Goal: Transaction & Acquisition: Purchase product/service

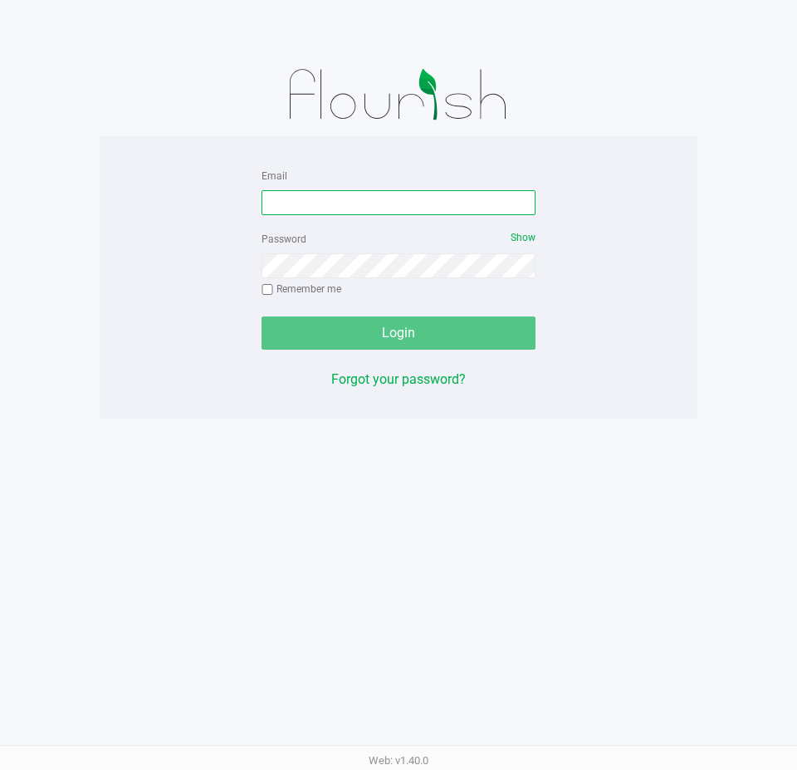
click at [415, 203] on input "Email" at bounding box center [399, 202] width 274 height 25
type input "[EMAIL_ADDRESS][DOMAIN_NAME]"
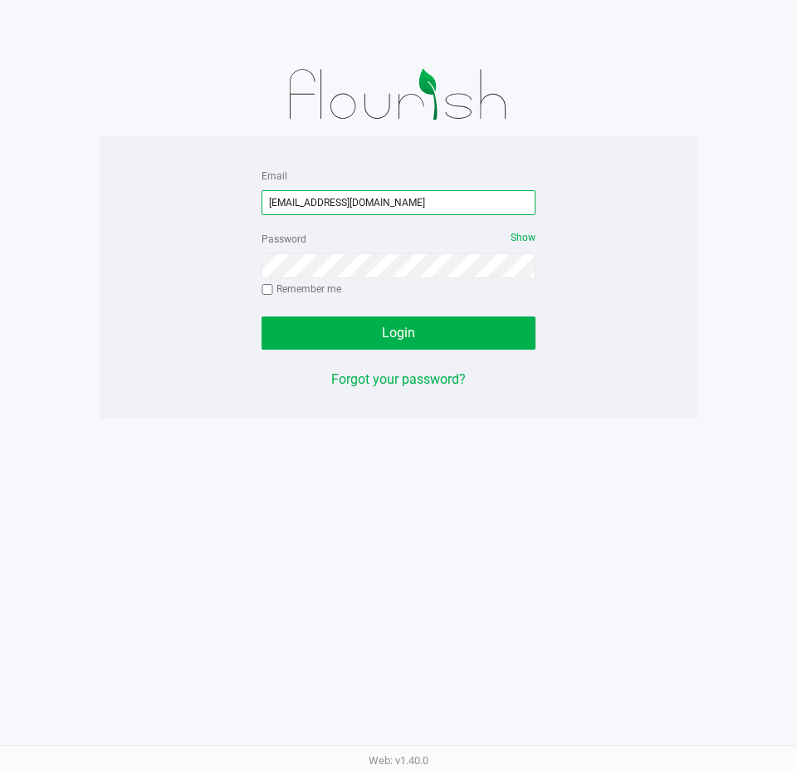
click at [415, 203] on input "[EMAIL_ADDRESS][DOMAIN_NAME]" at bounding box center [399, 202] width 274 height 25
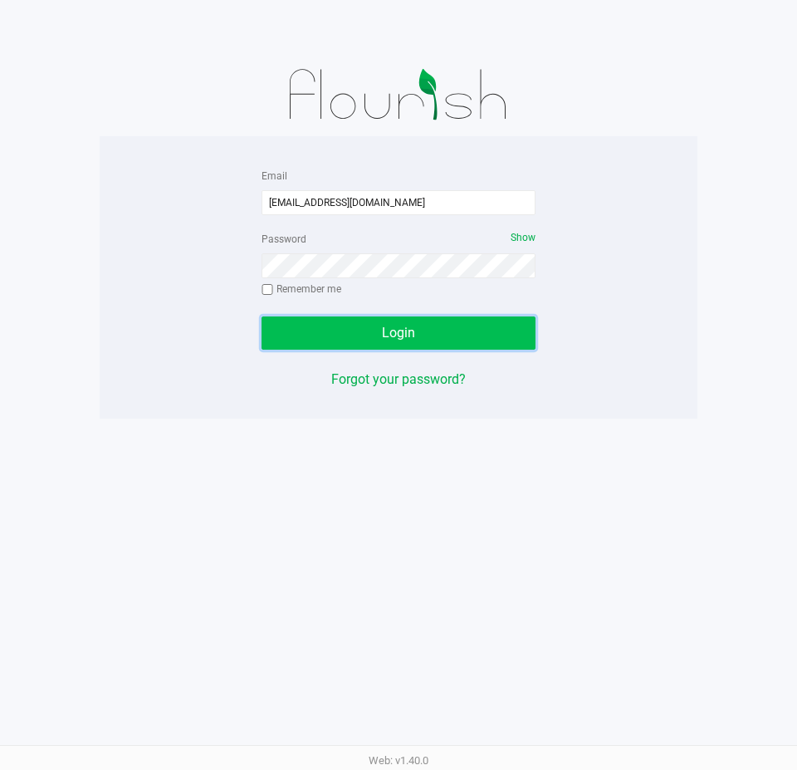
click at [393, 328] on span "Login" at bounding box center [398, 333] width 33 height 16
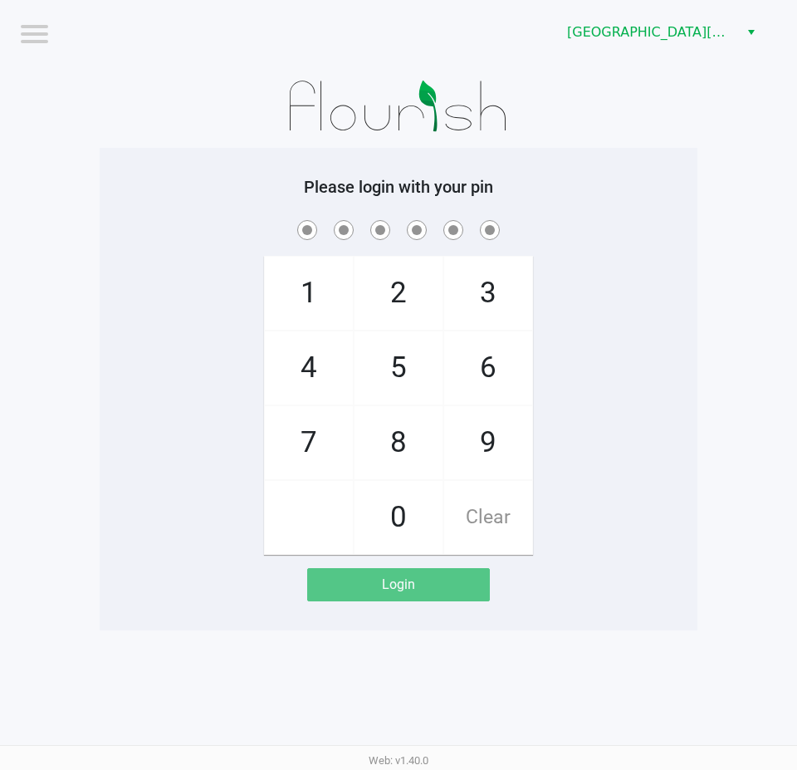
drag, startPoint x: 696, startPoint y: 288, endPoint x: 794, endPoint y: 224, distance: 117.0
click at [696, 288] on div "1 4 7 2 5 8 0 3 6 9 Clear" at bounding box center [399, 386] width 598 height 338
checkbox input "true"
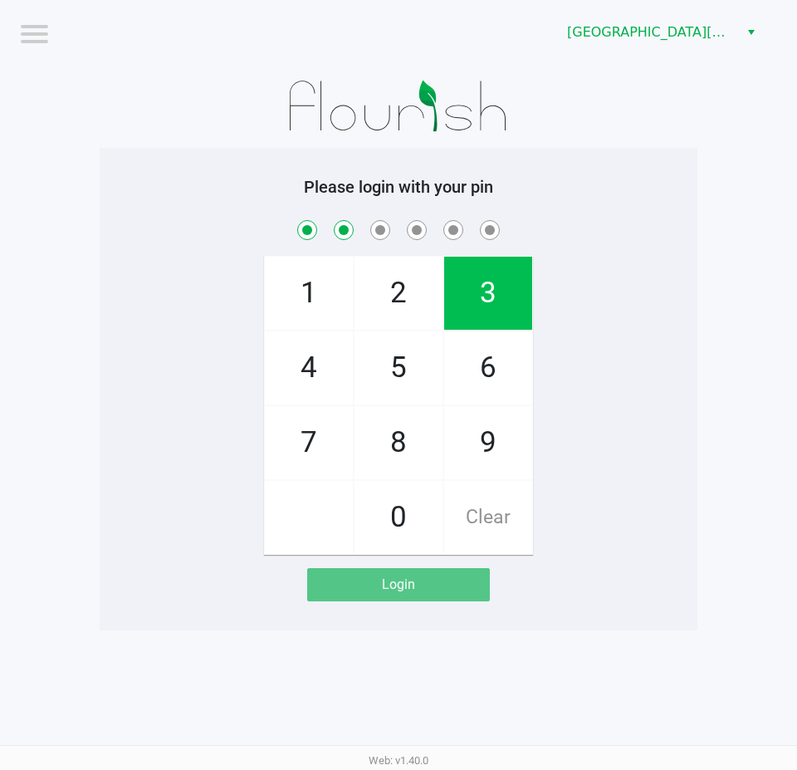
checkbox input "true"
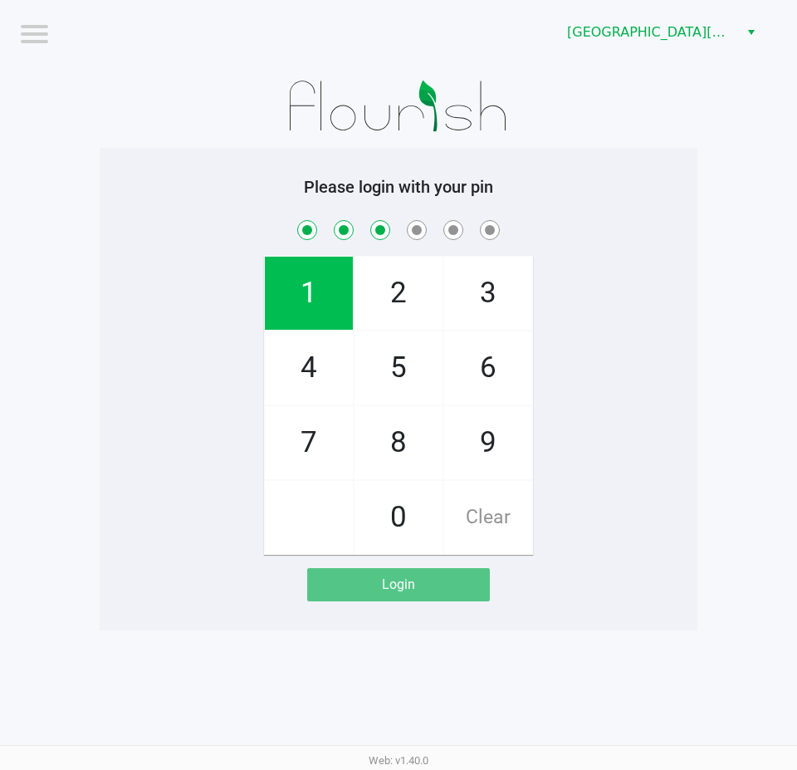
checkbox input "true"
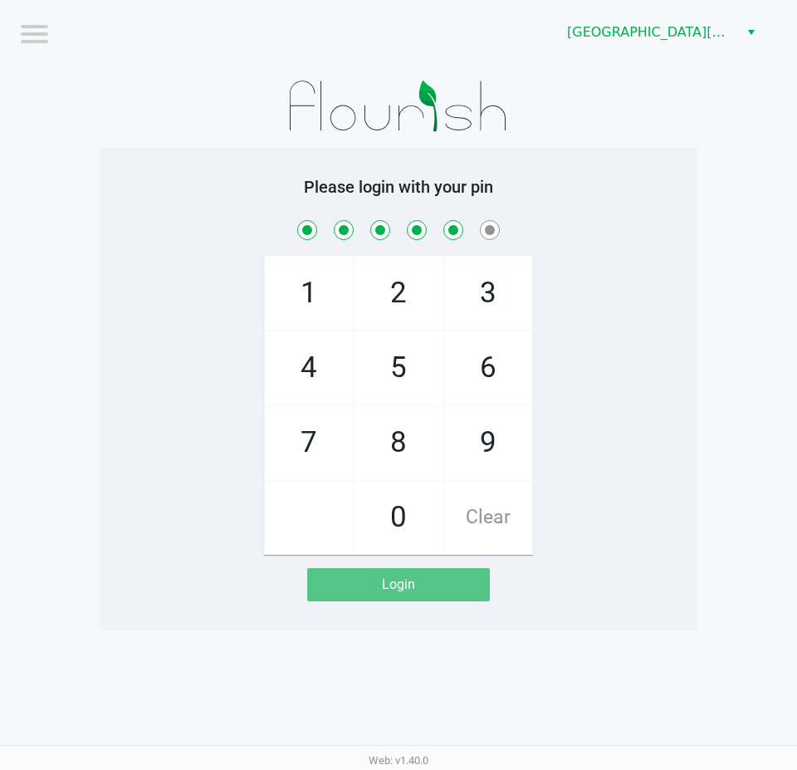
checkbox input "true"
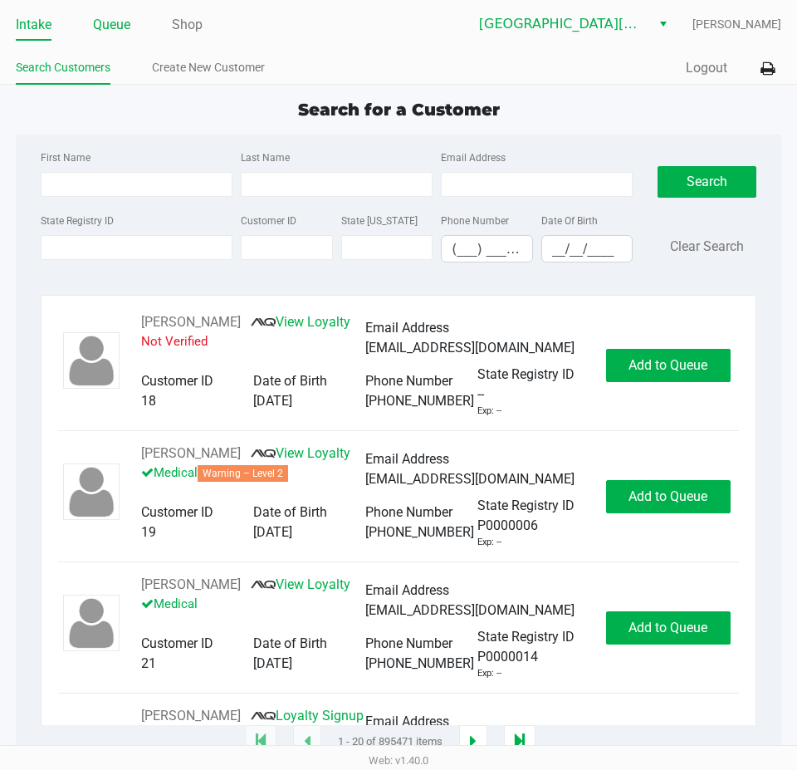
click at [108, 29] on link "Queue" at bounding box center [111, 24] width 37 height 23
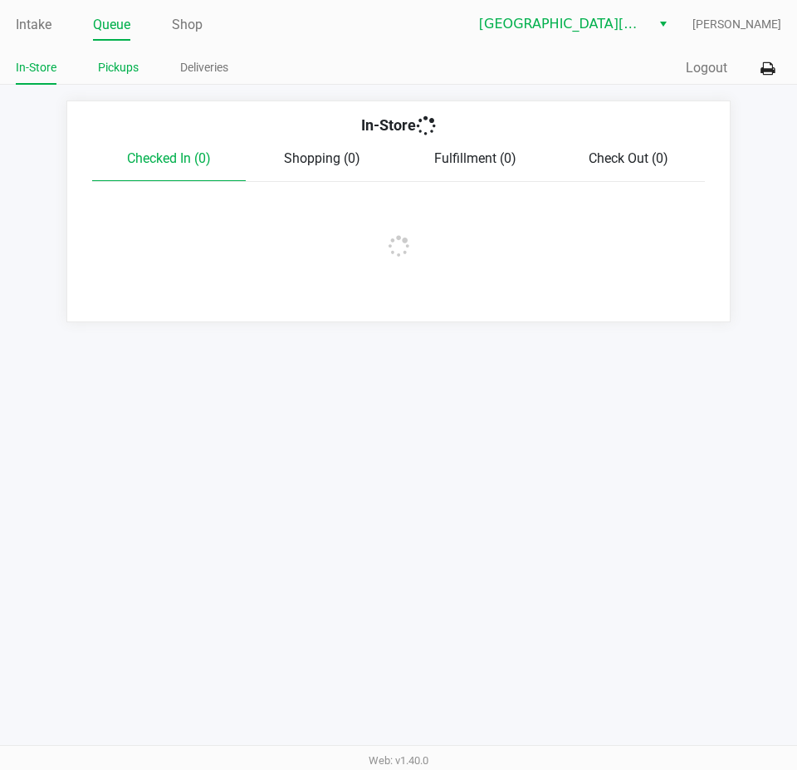
click at [122, 70] on link "Pickups" at bounding box center [118, 67] width 41 height 21
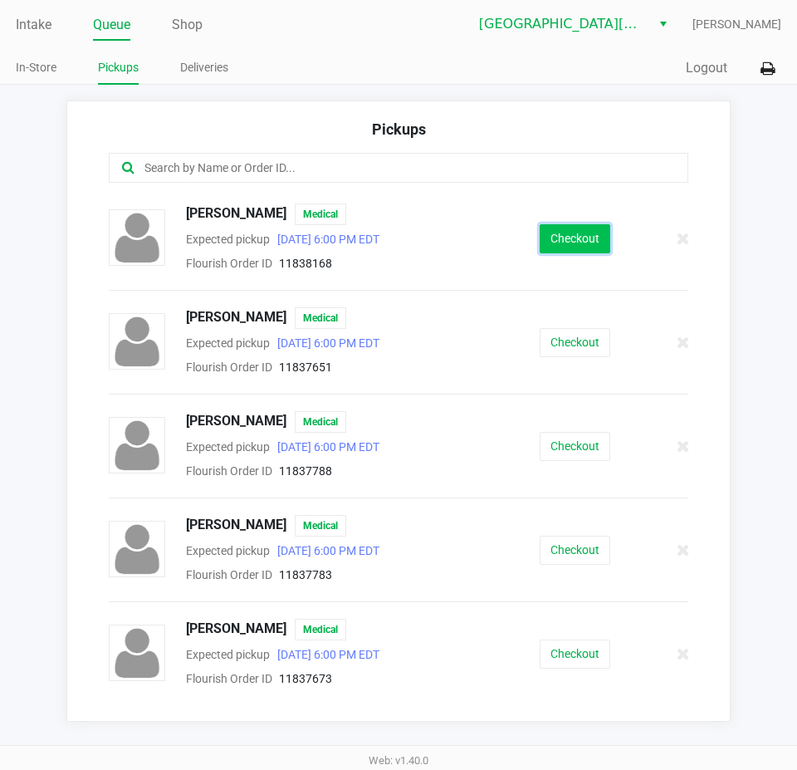
click at [566, 240] on button "Checkout" at bounding box center [575, 238] width 71 height 29
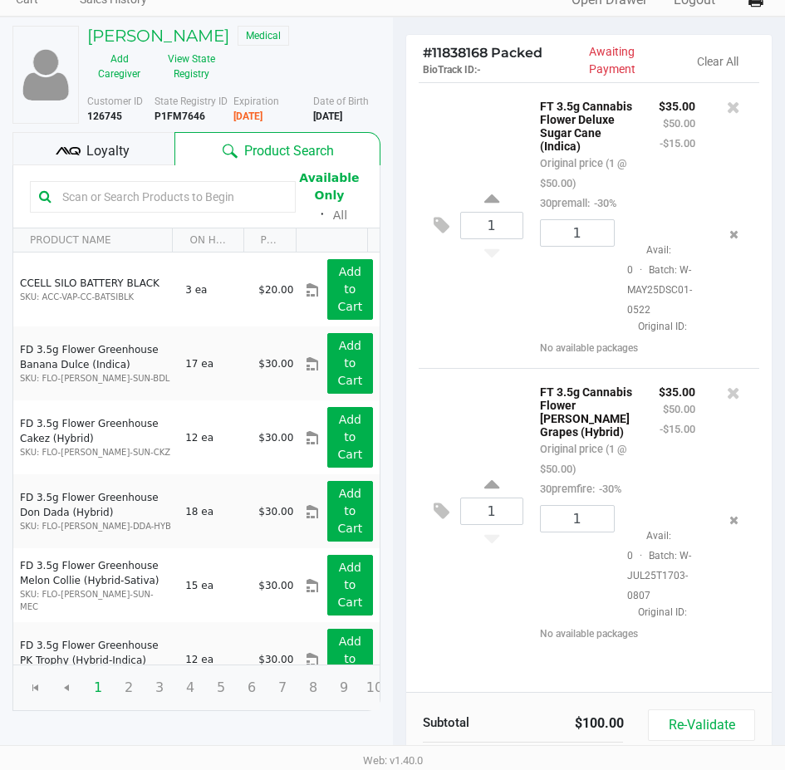
scroll to position [211, 0]
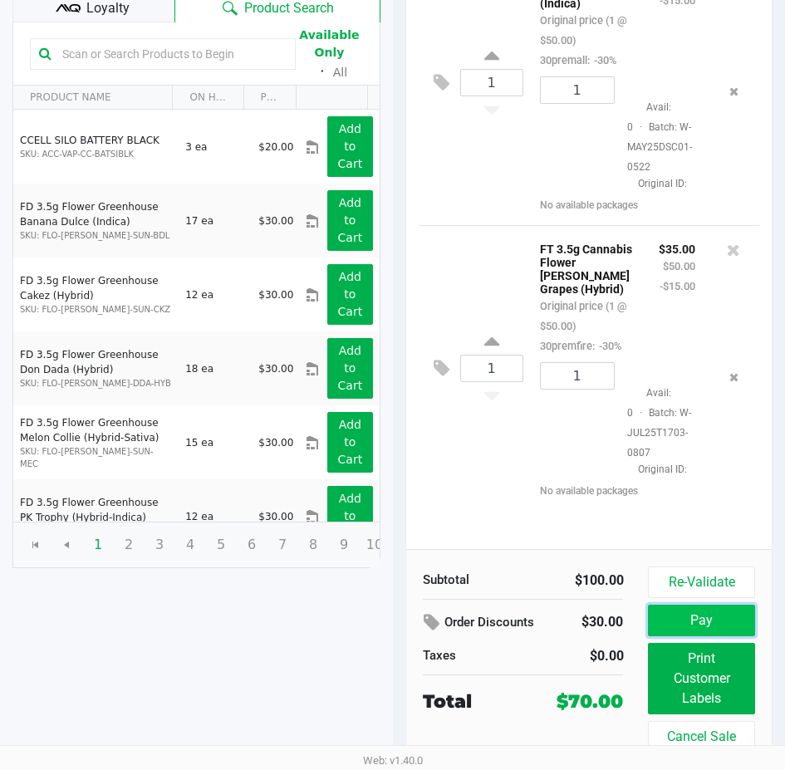
click at [733, 606] on button "Pay" at bounding box center [701, 621] width 106 height 32
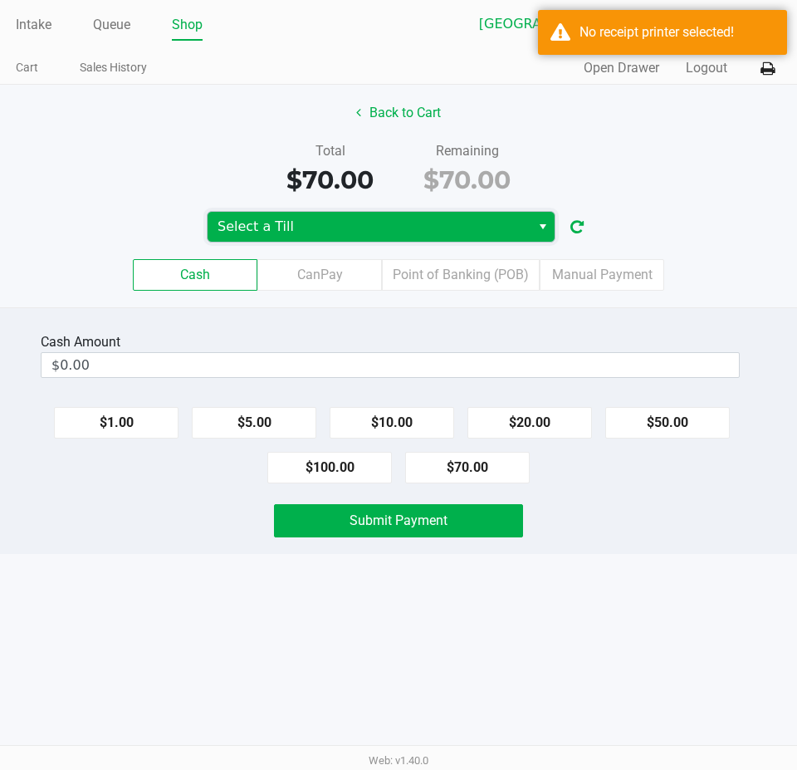
click at [384, 214] on span "Select a Till" at bounding box center [369, 227] width 323 height 30
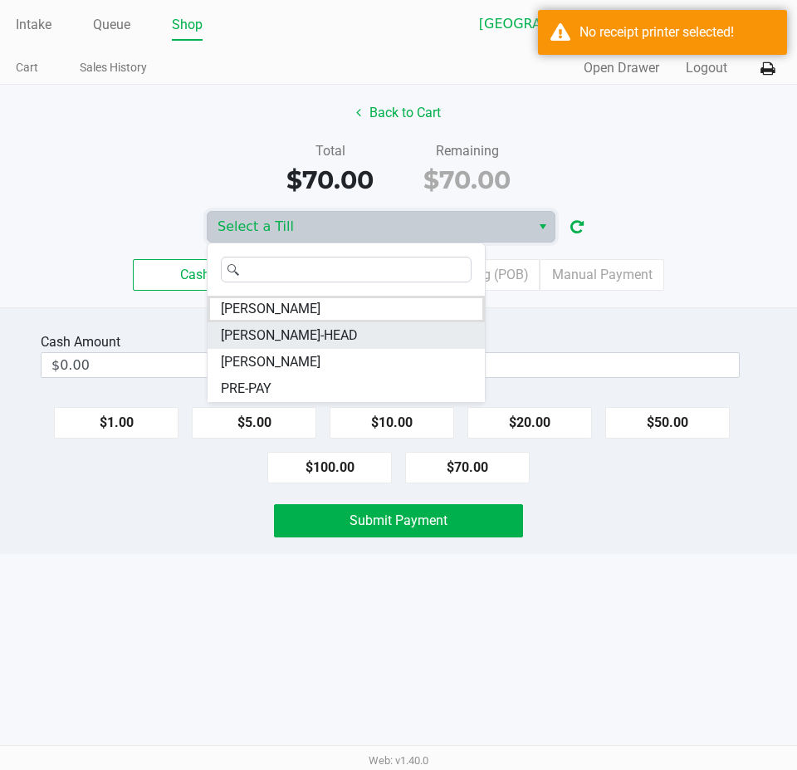
click at [308, 327] on li "[PERSON_NAME]-HEAD" at bounding box center [346, 335] width 277 height 27
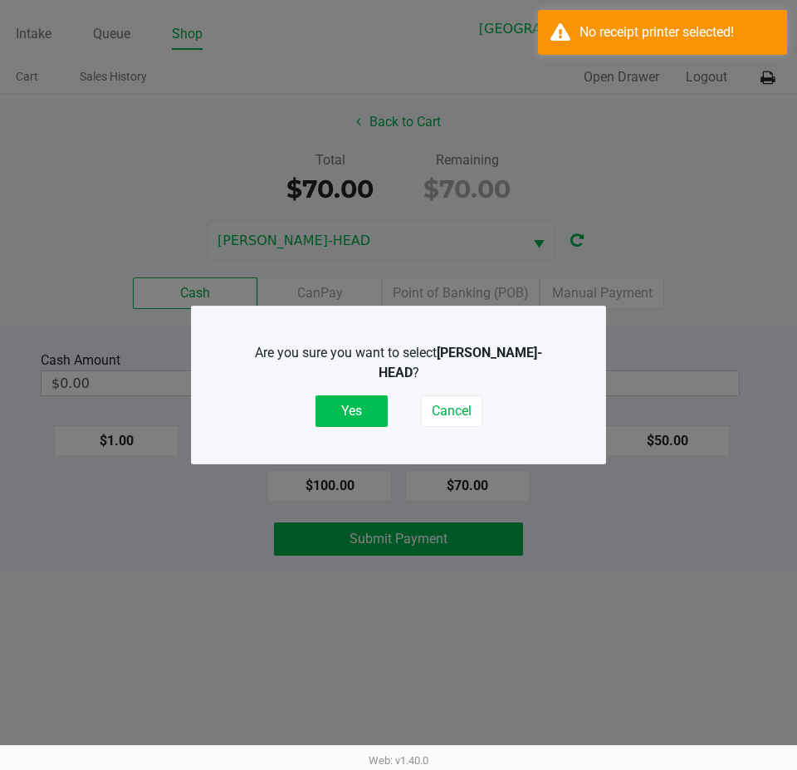
click at [345, 400] on button "Yes" at bounding box center [352, 411] width 72 height 32
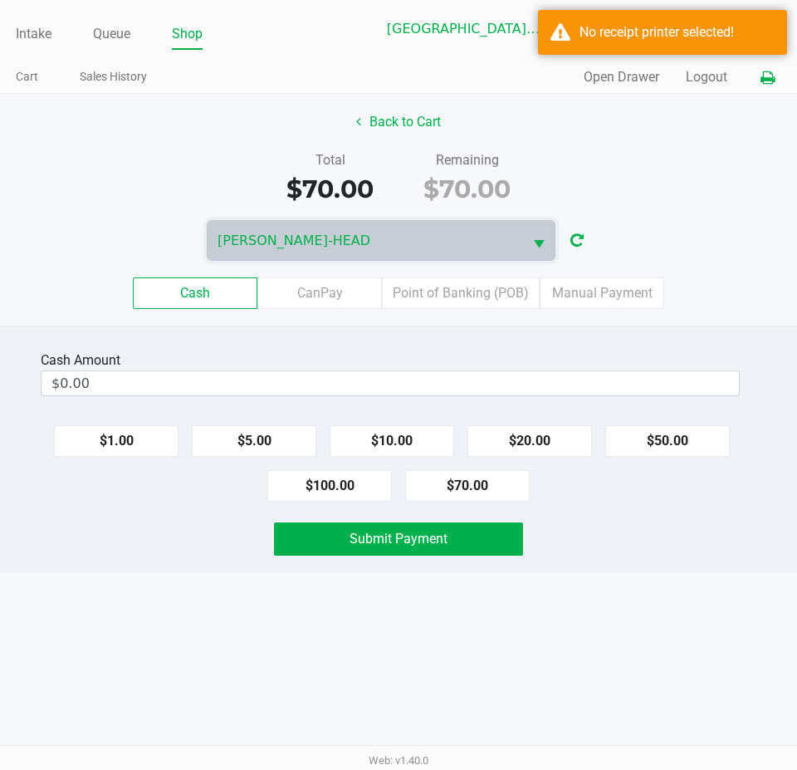
click at [768, 81] on icon at bounding box center [768, 78] width 14 height 12
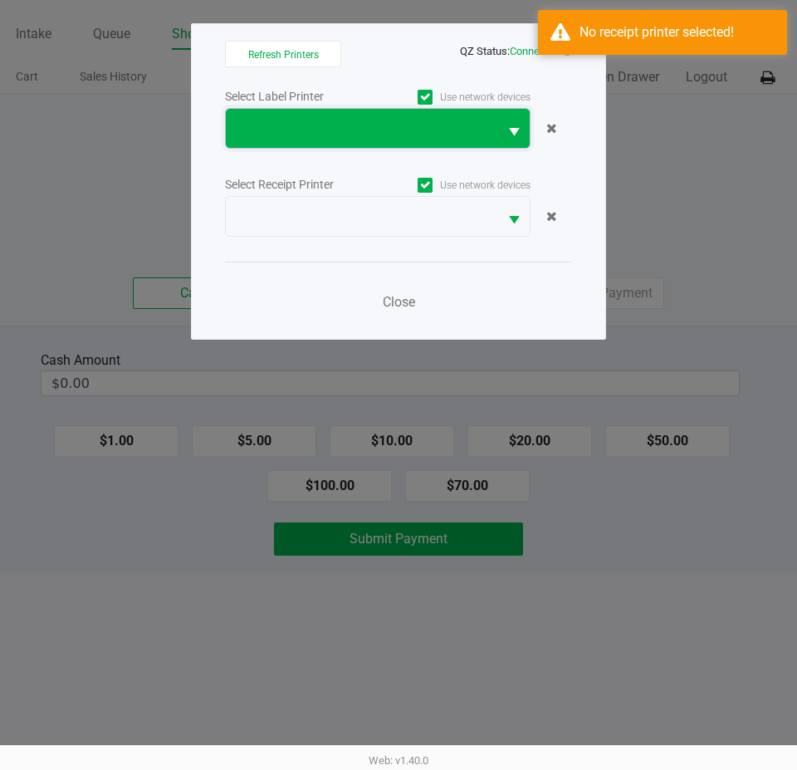
click at [346, 142] on span at bounding box center [362, 128] width 272 height 39
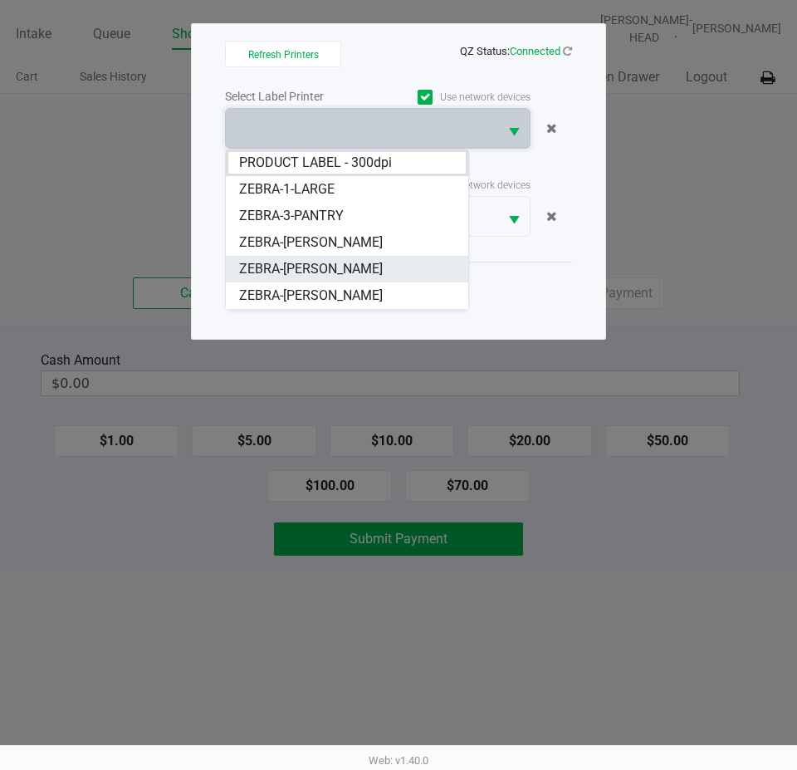
click at [339, 272] on span "ZEBRA-[PERSON_NAME]" at bounding box center [311, 269] width 144 height 20
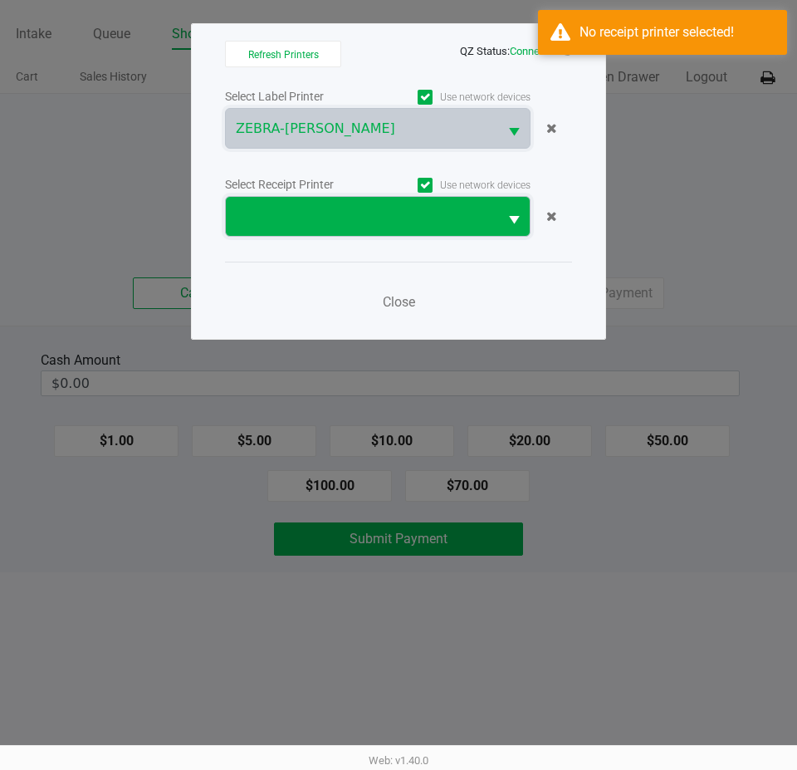
click at [331, 215] on span at bounding box center [362, 217] width 252 height 20
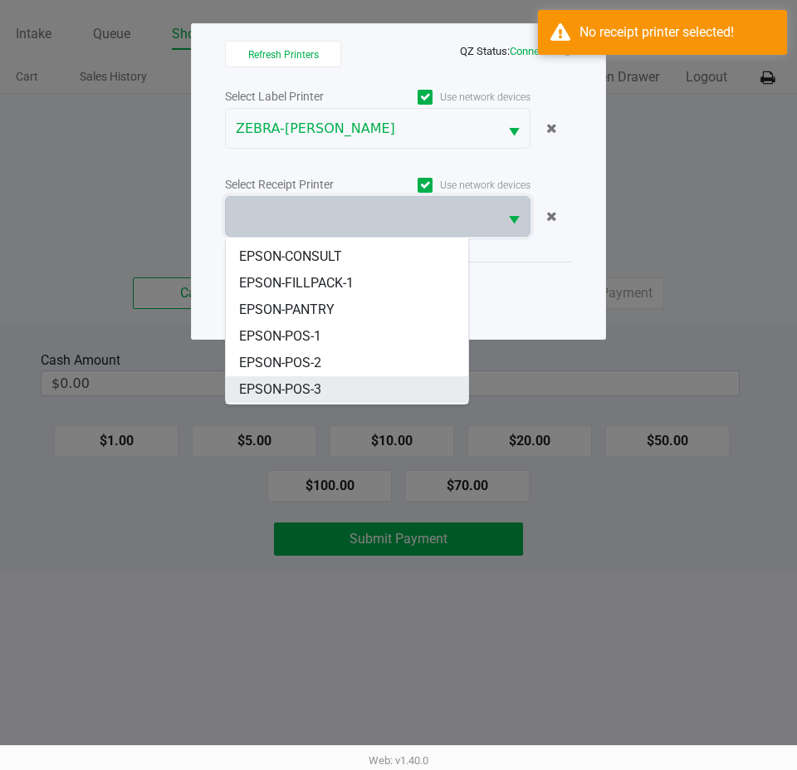
scroll to position [73, 0]
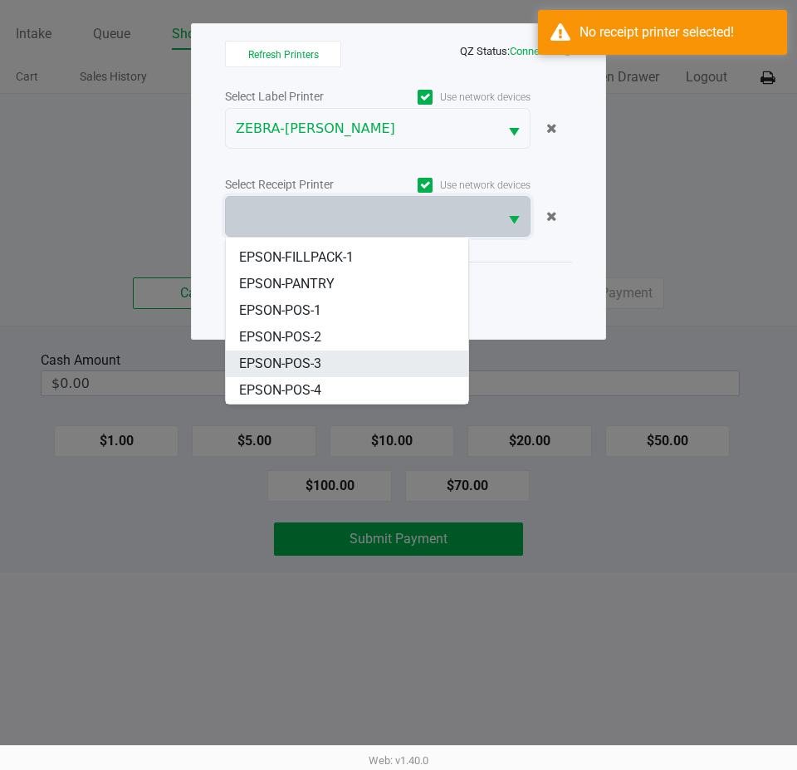
click at [316, 365] on span "EPSON-POS-3" at bounding box center [280, 364] width 82 height 20
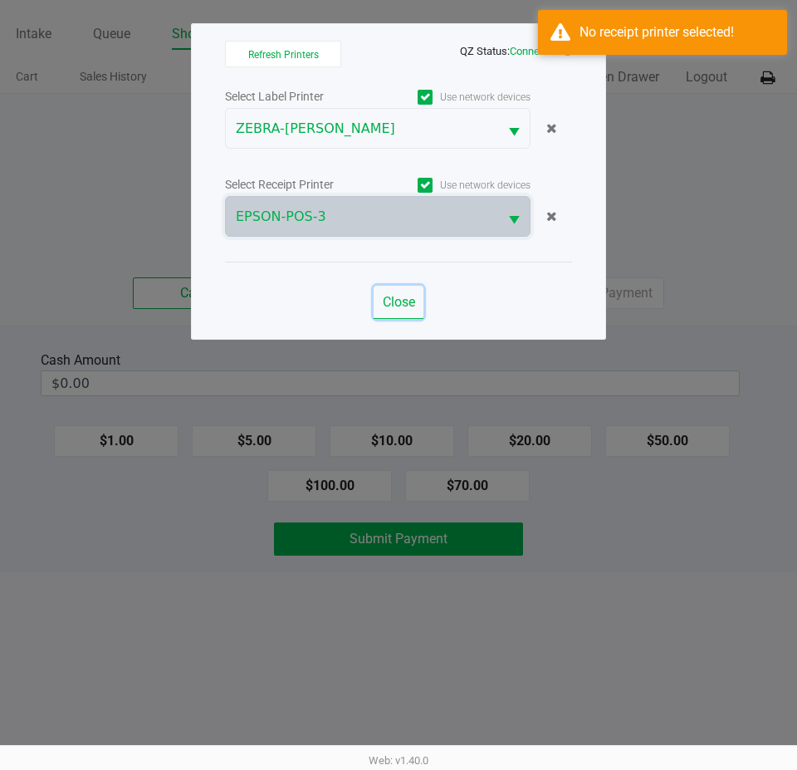
click at [397, 306] on span "Close" at bounding box center [399, 302] width 32 height 16
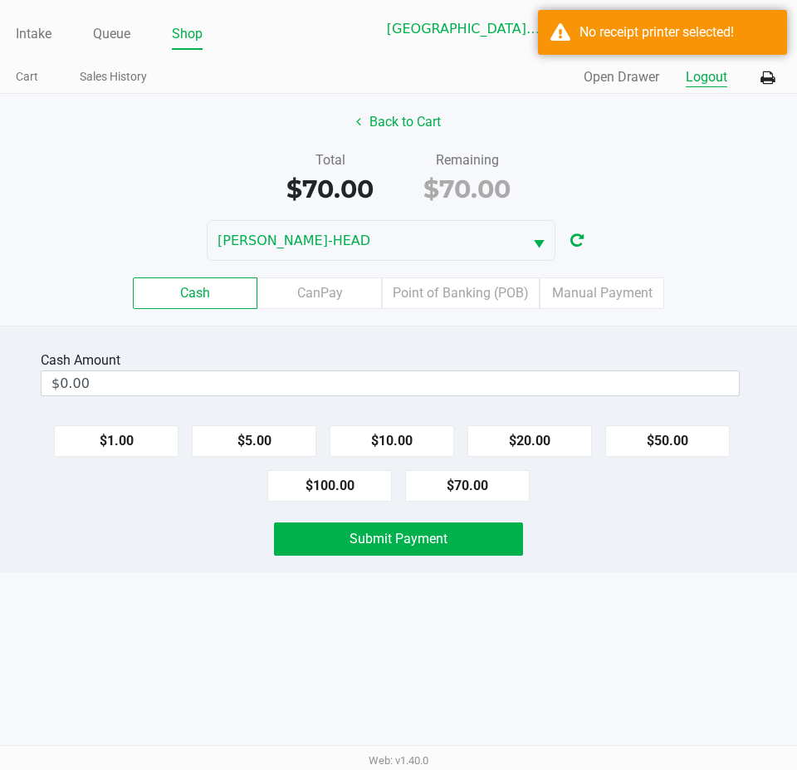
click at [699, 77] on button "Logout" at bounding box center [707, 77] width 42 height 20
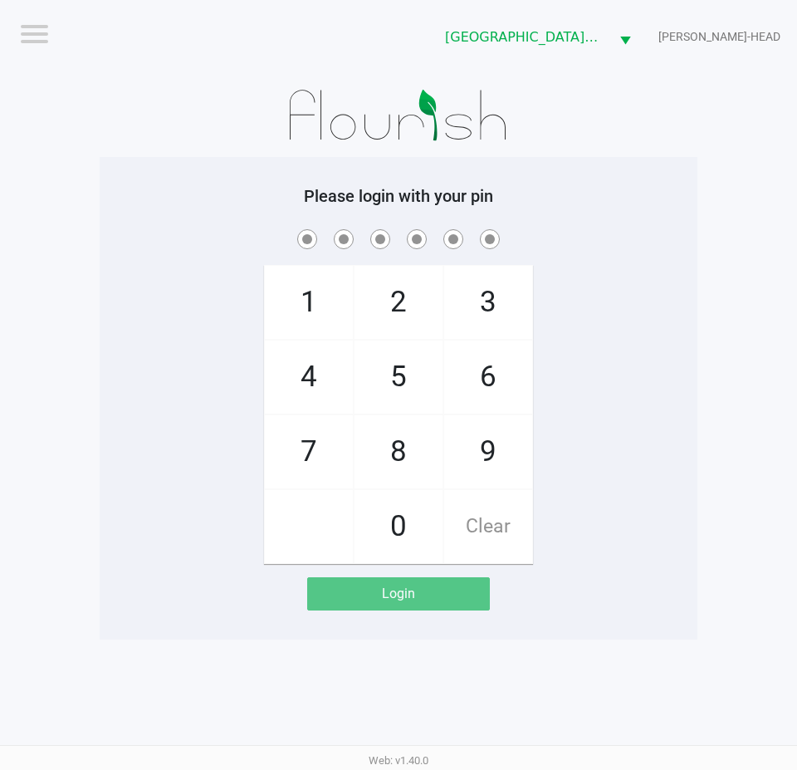
click at [658, 310] on div "1 4 7 2 5 8 0 3 6 9 Clear" at bounding box center [399, 395] width 598 height 338
checkbox input "true"
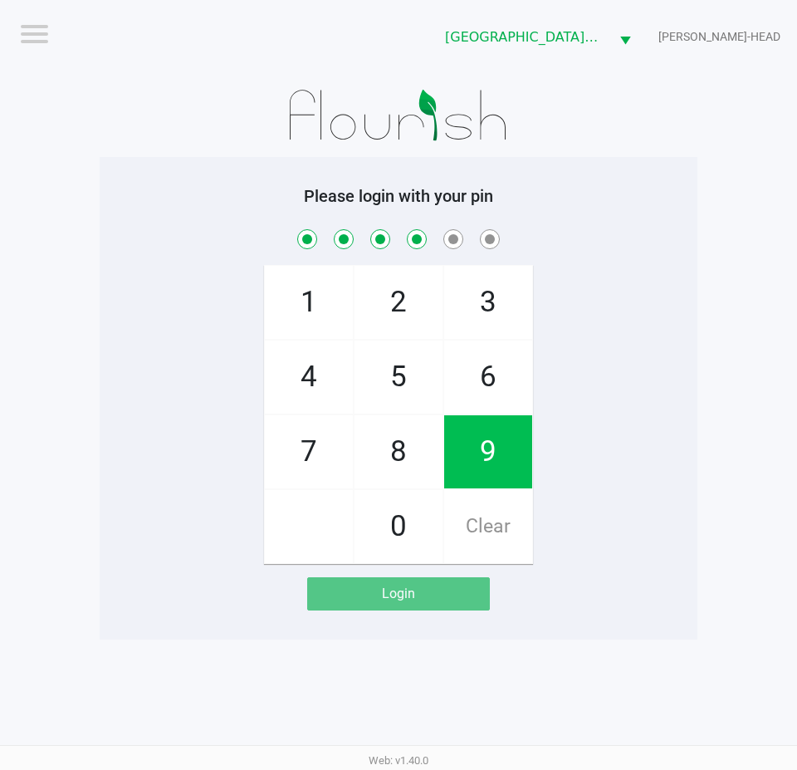
checkbox input "true"
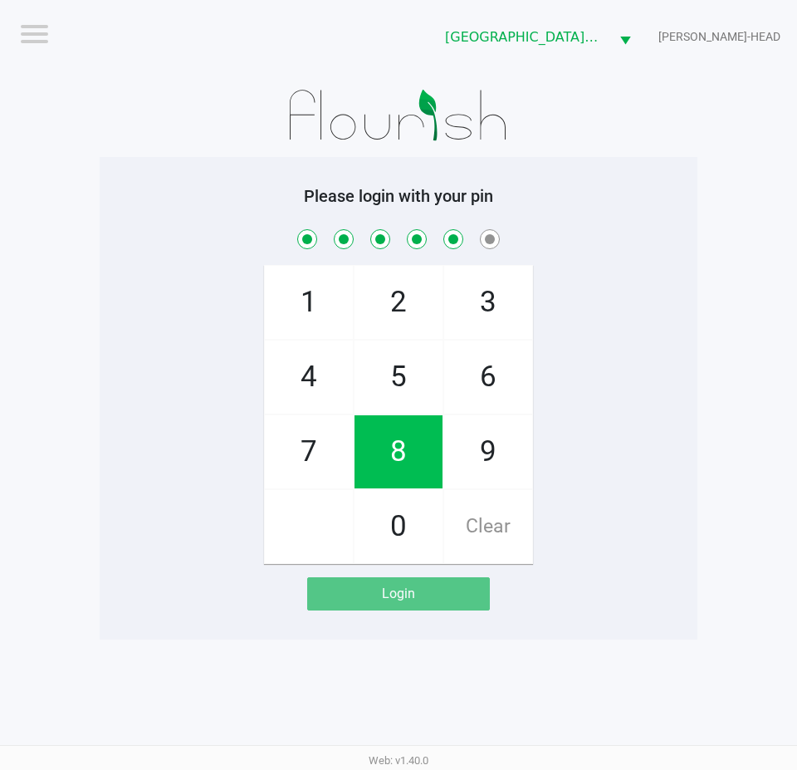
checkbox input "true"
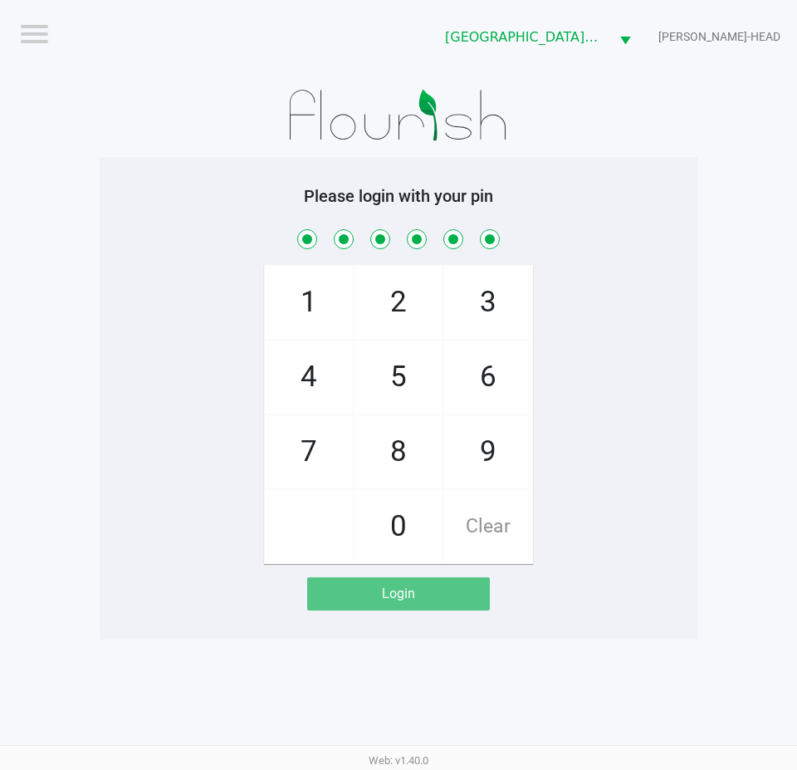
checkbox input "true"
